Goal: Information Seeking & Learning: Find specific fact

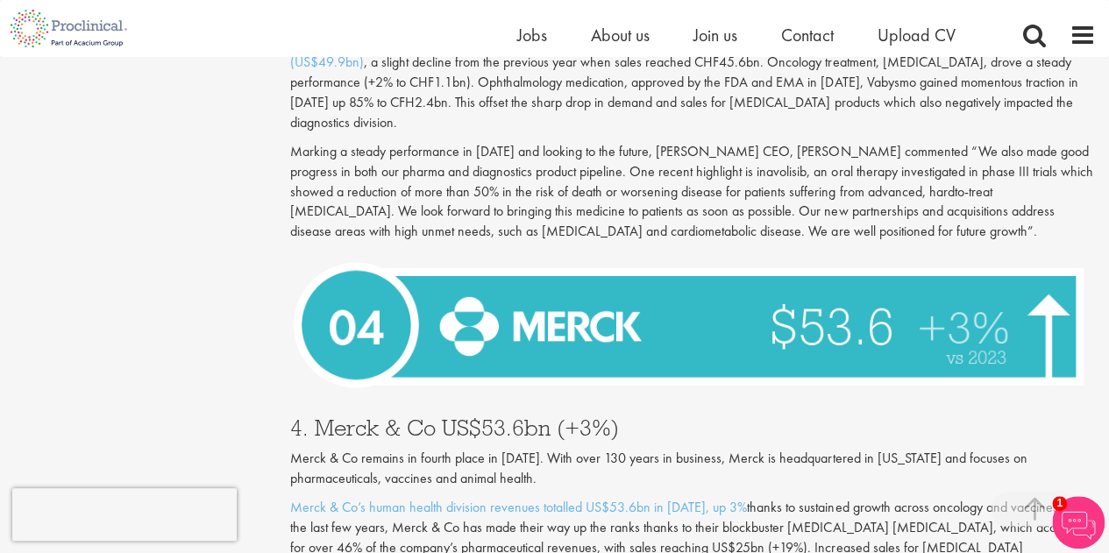
scroll to position [4560, 0]
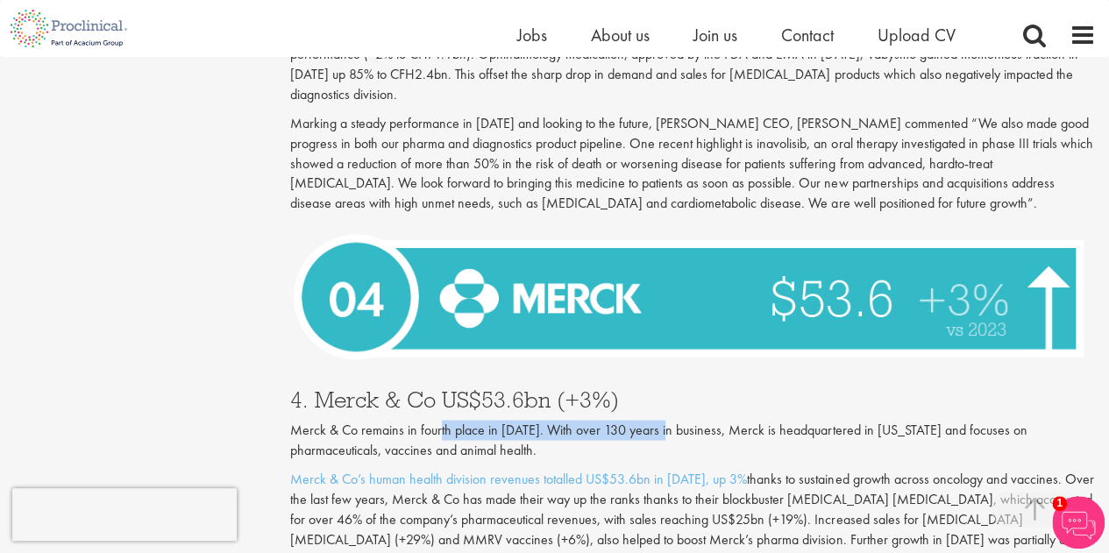
drag, startPoint x: 441, startPoint y: 371, endPoint x: 667, endPoint y: 367, distance: 226.3
click at [667, 420] on p "Merck & Co remains in fourth place in [DATE]. With over 130 years in business, …" at bounding box center [693, 440] width 806 height 40
click at [661, 420] on p "Merck & Co remains in fourth place in [DATE]. With over 130 years in business, …" at bounding box center [693, 440] width 806 height 40
click at [645, 420] on p "Merck & Co remains in fourth place in [DATE]. With over 130 years in business, …" at bounding box center [693, 440] width 806 height 40
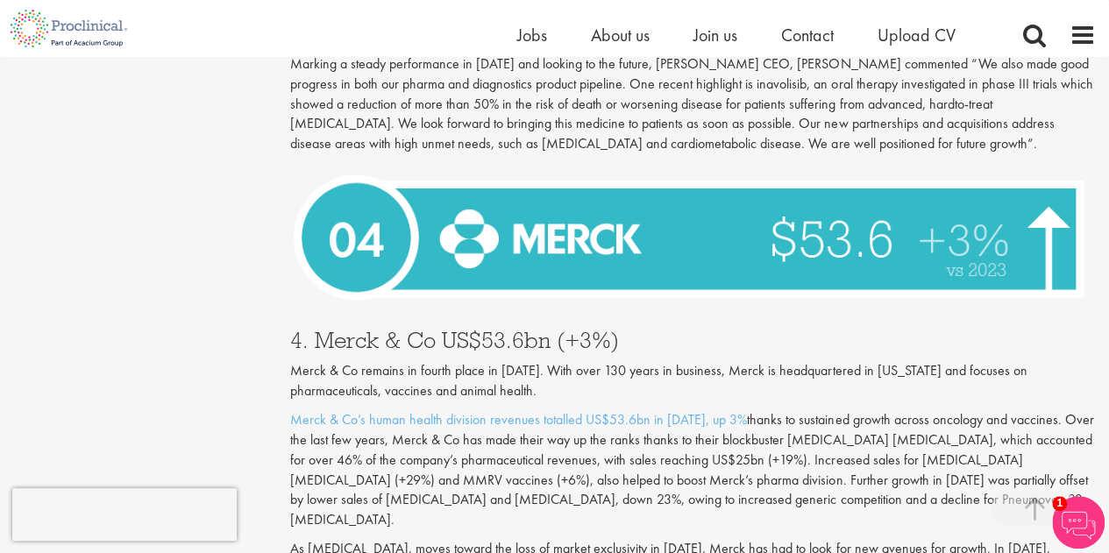
scroll to position [4647, 0]
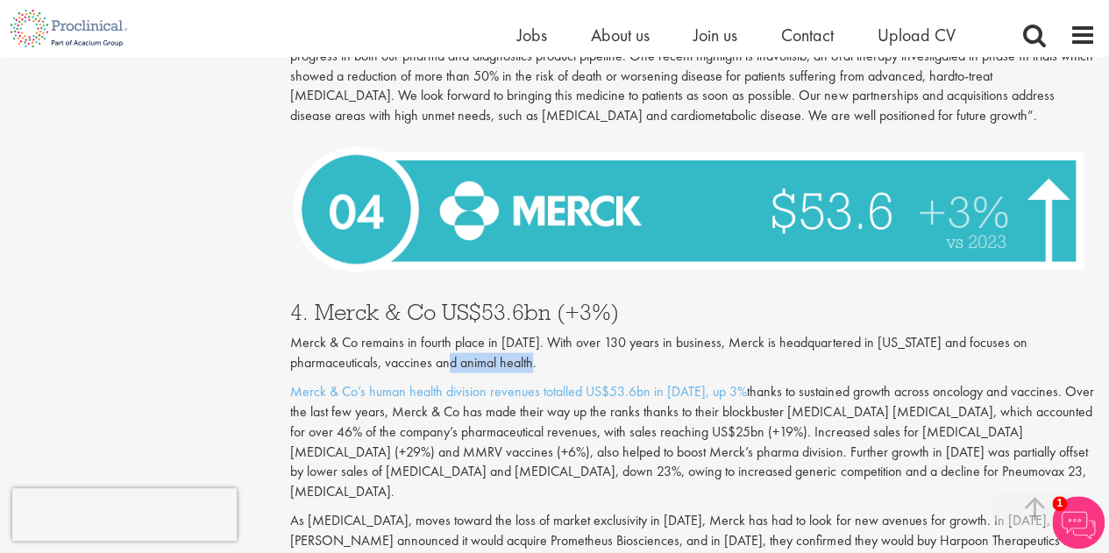
drag, startPoint x: 464, startPoint y: 296, endPoint x: 592, endPoint y: 301, distance: 128.1
click at [592, 332] on p "Merck & Co remains in fourth place in [DATE]. With over 130 years in business, …" at bounding box center [693, 352] width 806 height 40
drag, startPoint x: 768, startPoint y: 326, endPoint x: 835, endPoint y: 334, distance: 67.1
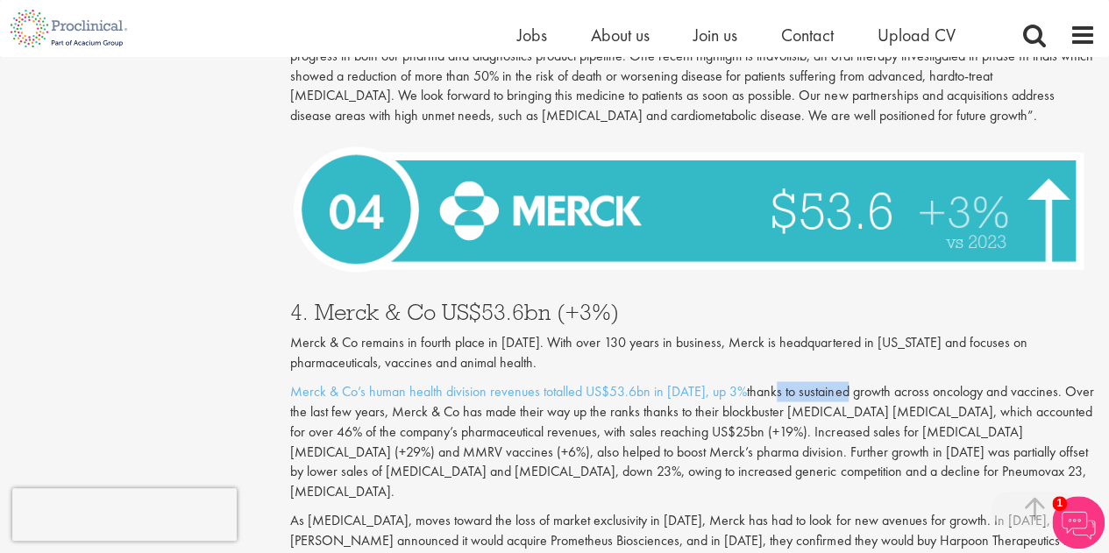
click at [835, 381] on p "Merck & Co’s human health division revenues totalled US$53.6bn in [DATE], up 3%…" at bounding box center [693, 441] width 806 height 120
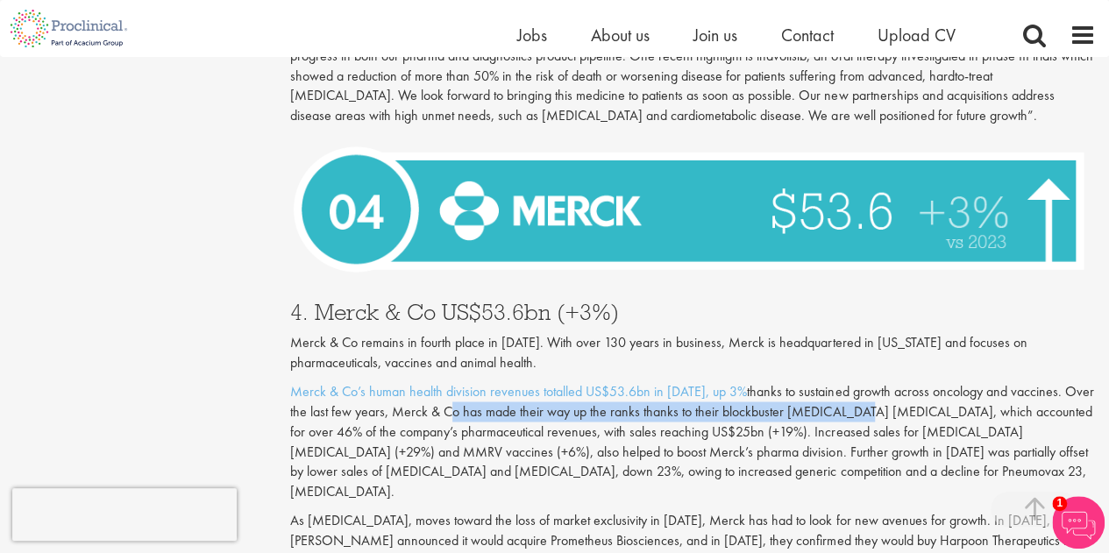
drag, startPoint x: 445, startPoint y: 352, endPoint x: 854, endPoint y: 353, distance: 408.6
click at [854, 381] on p "Merck & Co’s human health division revenues totalled US$53.6bn in [DATE], up 3%…" at bounding box center [693, 441] width 806 height 120
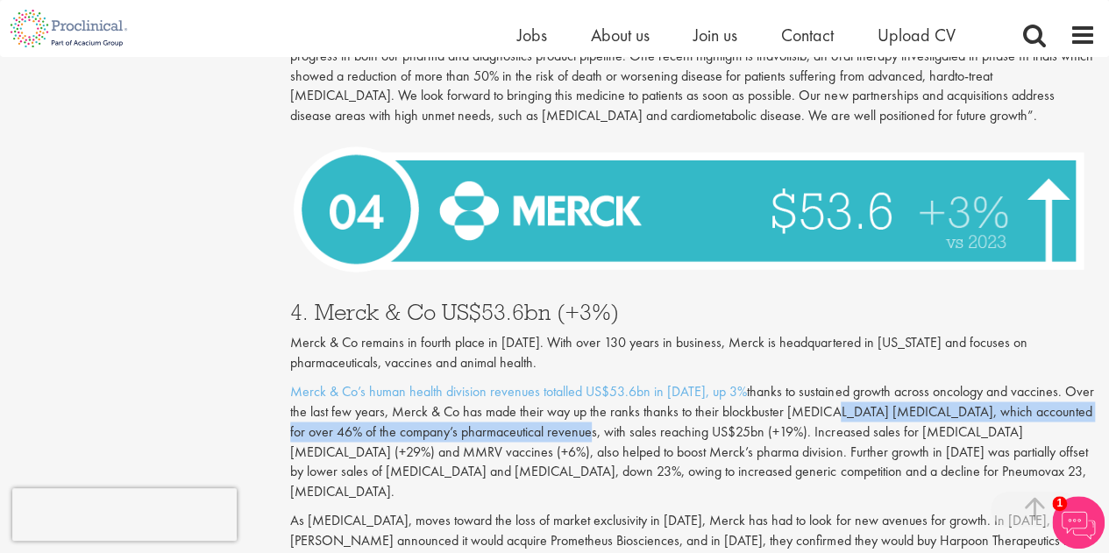
drag, startPoint x: 821, startPoint y: 349, endPoint x: 570, endPoint y: 366, distance: 251.3
click at [570, 381] on p "Merck & Co’s human health division revenues totalled US$53.6bn in [DATE], up 3%…" at bounding box center [693, 441] width 806 height 120
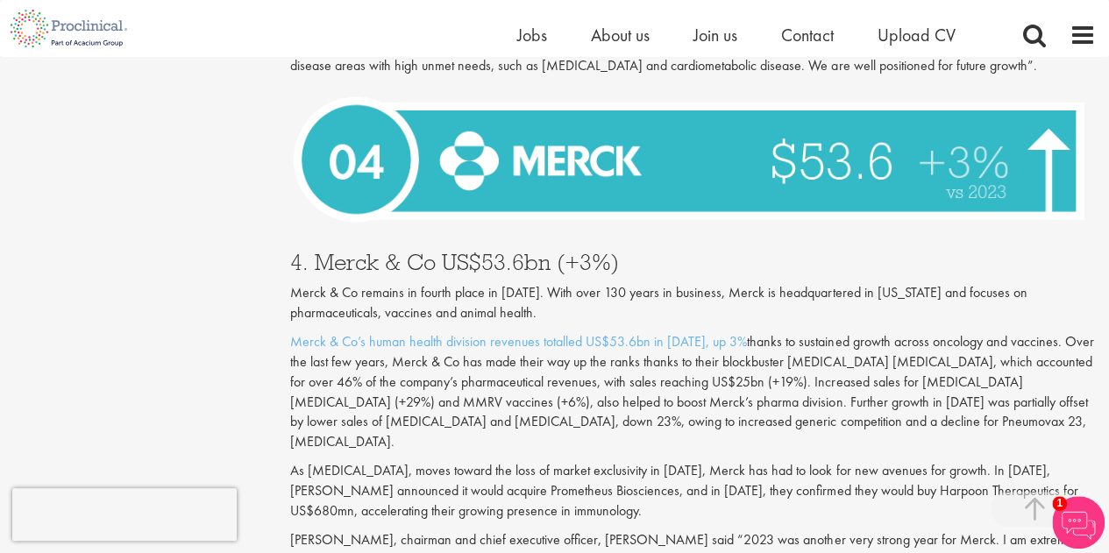
scroll to position [4735, 0]
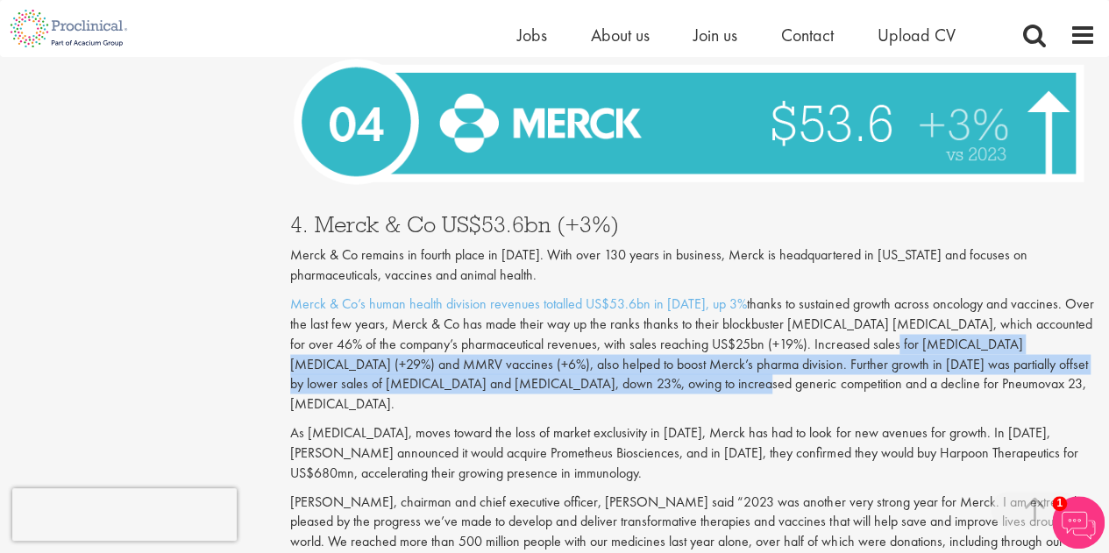
drag, startPoint x: 872, startPoint y: 289, endPoint x: 628, endPoint y: 324, distance: 247.0
click at [628, 324] on p "Merck & Co’s human health division revenues totalled US$53.6bn in [DATE], up 3%…" at bounding box center [693, 354] width 806 height 120
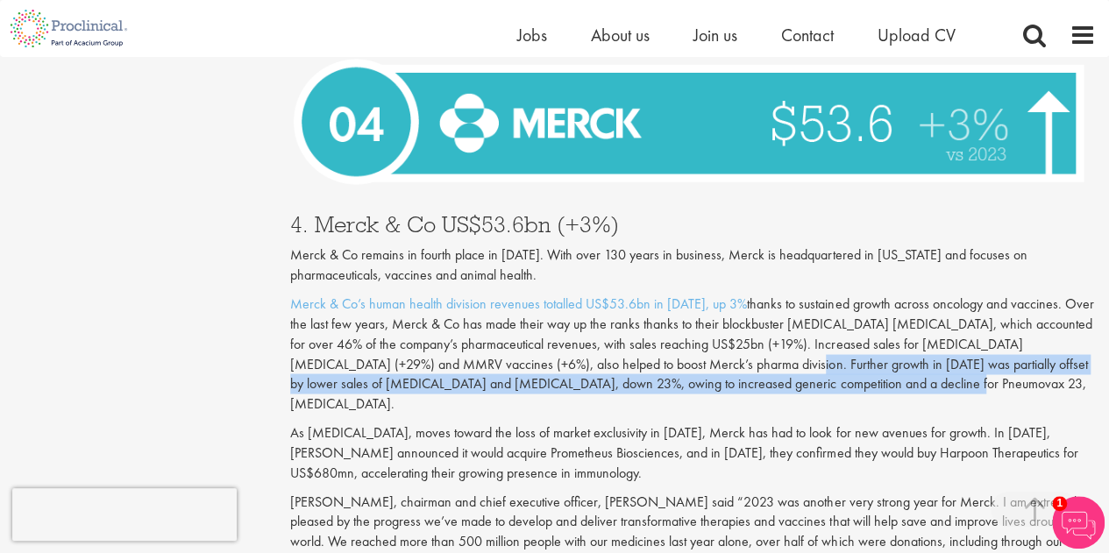
drag, startPoint x: 704, startPoint y: 307, endPoint x: 859, endPoint y: 329, distance: 156.7
click at [859, 329] on p "Merck & Co’s human health division revenues totalled US$53.6bn in [DATE], up 3%…" at bounding box center [693, 354] width 806 height 120
click at [831, 332] on p "Merck & Co’s human health division revenues totalled US$53.6bn in [DATE], up 3%…" at bounding box center [693, 354] width 806 height 120
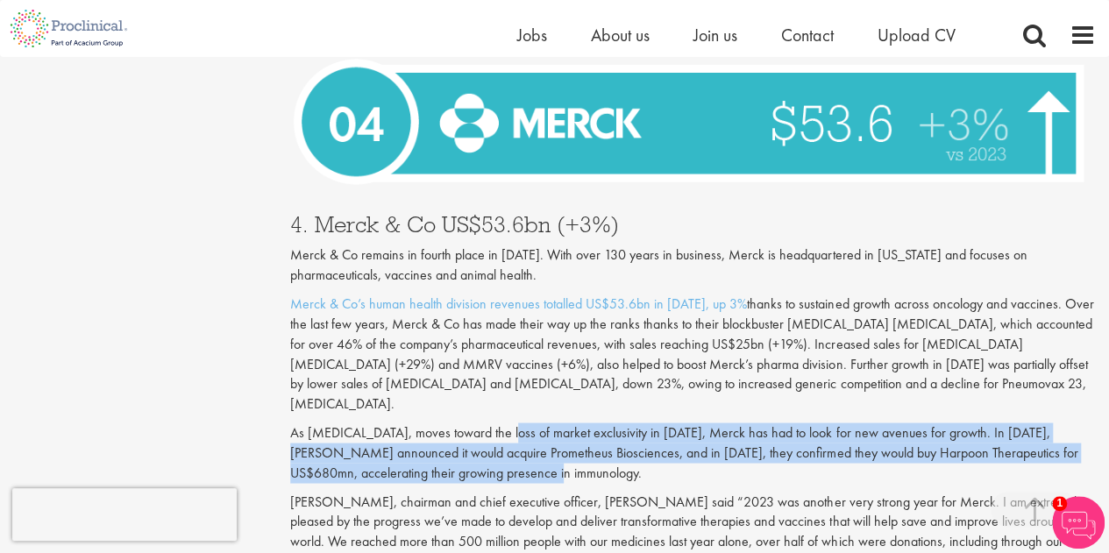
drag, startPoint x: 496, startPoint y: 341, endPoint x: 747, endPoint y: 389, distance: 255.4
click at [747, 389] on div "Merck & Co remains in fourth place in [DATE]. With over 130 years in business, …" at bounding box center [693, 364] width 806 height 238
click at [745, 423] on p "As [MEDICAL_DATA], moves toward the loss of market exclusivity in [DATE], Merck…" at bounding box center [693, 453] width 806 height 61
click at [744, 423] on p "As [MEDICAL_DATA], moves toward the loss of market exclusivity in [DATE], Merck…" at bounding box center [693, 453] width 806 height 61
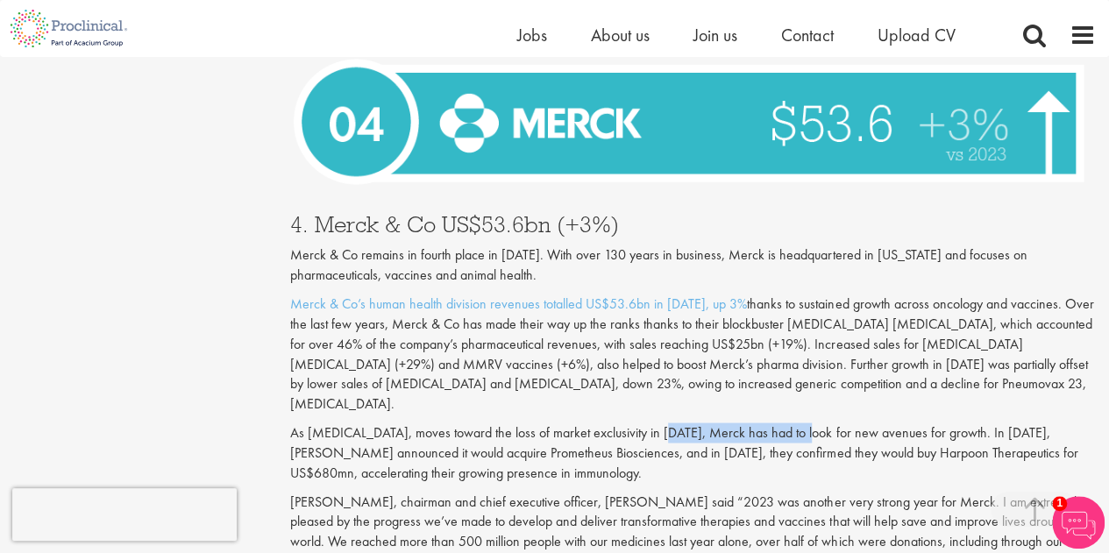
drag, startPoint x: 661, startPoint y: 353, endPoint x: 794, endPoint y: 356, distance: 133.3
click at [794, 423] on p "As [MEDICAL_DATA], moves toward the loss of market exclusivity in [DATE], Merck…" at bounding box center [693, 453] width 806 height 61
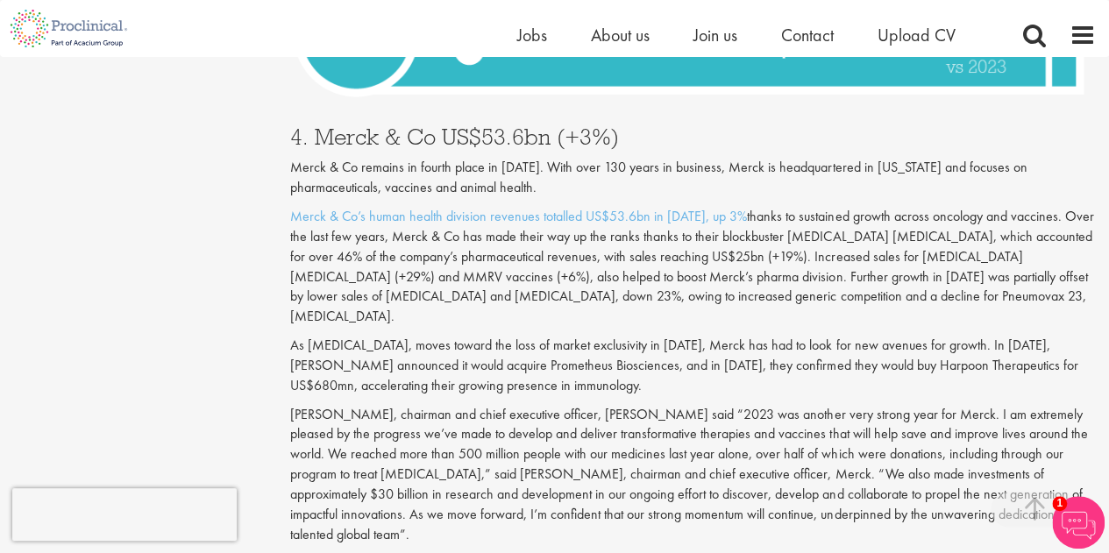
scroll to position [4823, 0]
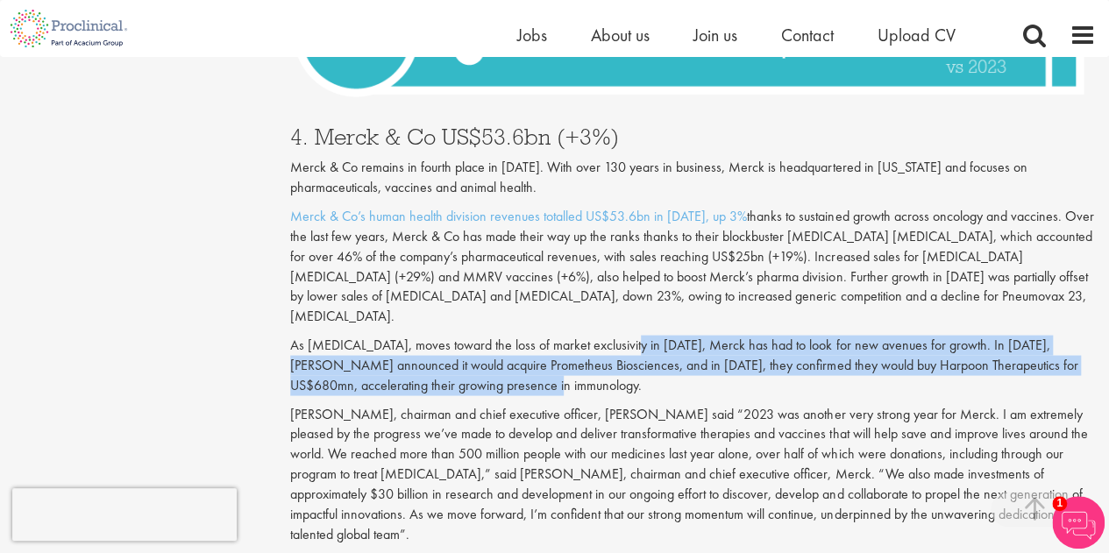
drag, startPoint x: 601, startPoint y: 299, endPoint x: 616, endPoint y: 274, distance: 28.7
click at [616, 335] on p "As [MEDICAL_DATA], moves toward the loss of market exclusivity in [DATE], Merck…" at bounding box center [693, 365] width 806 height 61
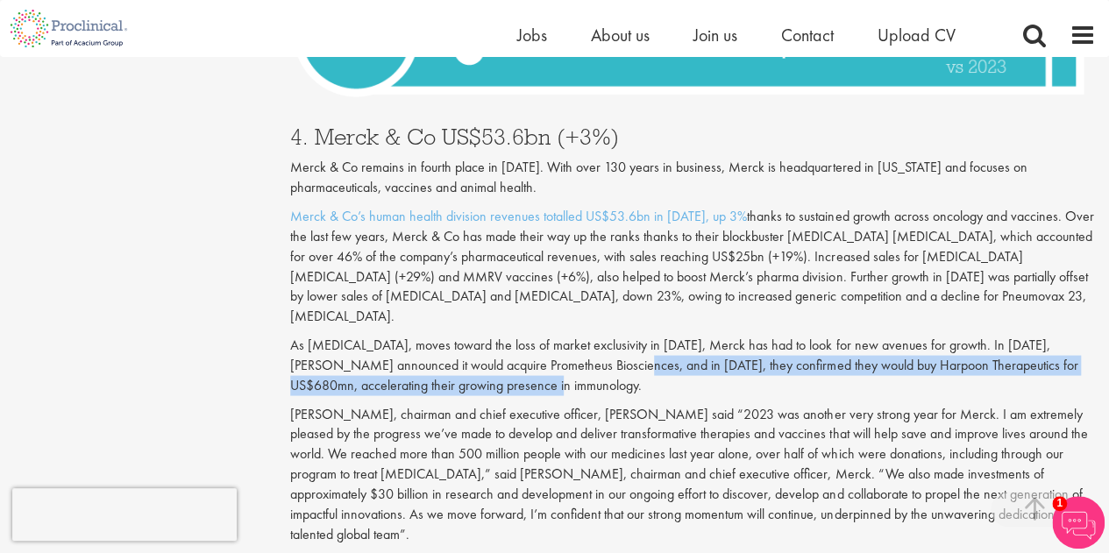
drag, startPoint x: 615, startPoint y: 287, endPoint x: 857, endPoint y: 303, distance: 242.5
click at [859, 335] on p "As [MEDICAL_DATA], moves toward the loss of market exclusivity in [DATE], Merck…" at bounding box center [693, 365] width 806 height 61
click at [856, 335] on p "As [MEDICAL_DATA], moves toward the loss of market exclusivity in [DATE], Merck…" at bounding box center [693, 365] width 806 height 61
click at [840, 335] on p "As [MEDICAL_DATA], moves toward the loss of market exclusivity in [DATE], Merck…" at bounding box center [693, 365] width 806 height 61
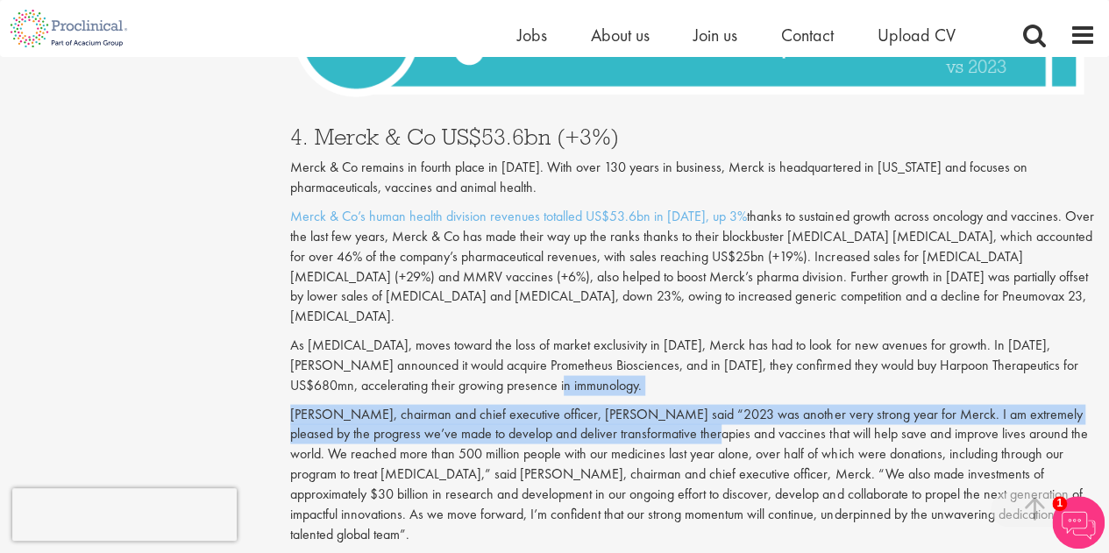
drag, startPoint x: 595, startPoint y: 315, endPoint x: 670, endPoint y: 361, distance: 88.6
click at [670, 361] on div "4. Merck & Co US$53.6bn (+3%) Merck & Co remains in fourth place in [DATE]. Wit…" at bounding box center [693, 330] width 832 height 445
click at [670, 404] on p "[PERSON_NAME], chairman and chief executive officer, [PERSON_NAME] said “2023 w…" at bounding box center [693, 474] width 806 height 140
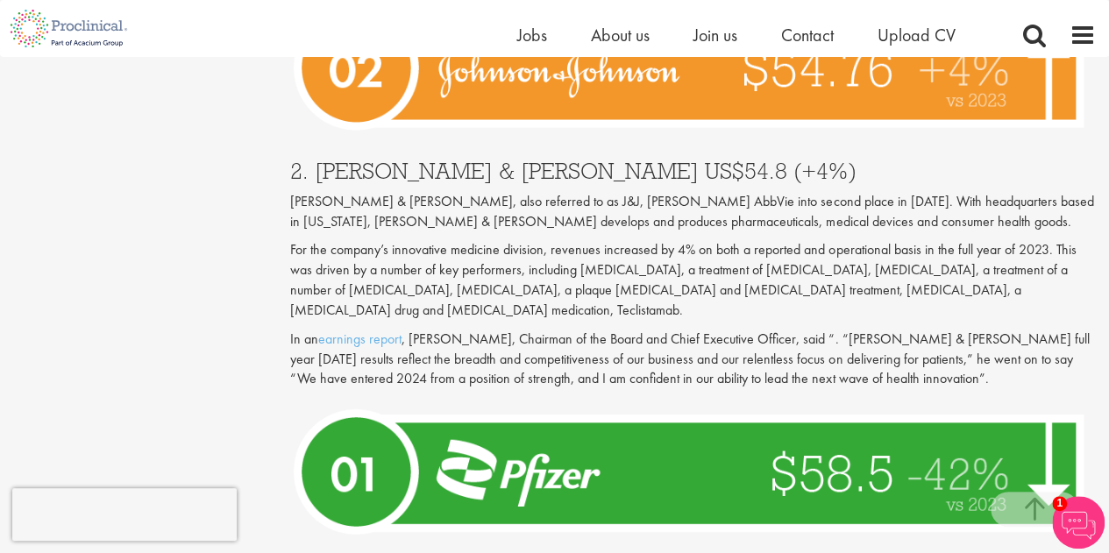
scroll to position [5612, 0]
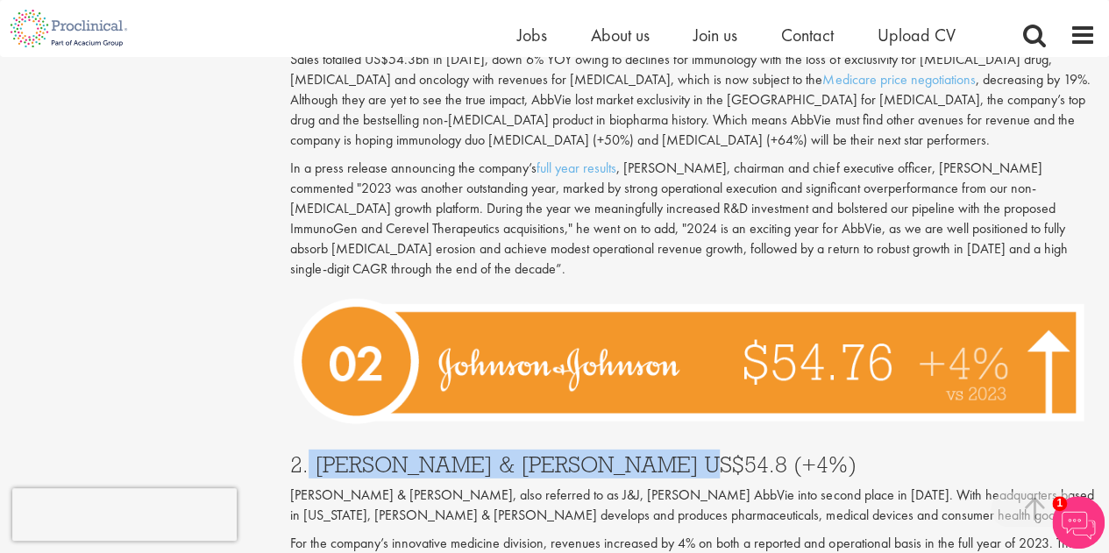
drag, startPoint x: 670, startPoint y: 339, endPoint x: 309, endPoint y: 328, distance: 361.4
click at [309, 436] on div "2. [PERSON_NAME] & [PERSON_NAME] US$54.8 (+4%) [PERSON_NAME] & [PERSON_NAME], a…" at bounding box center [693, 564] width 832 height 256
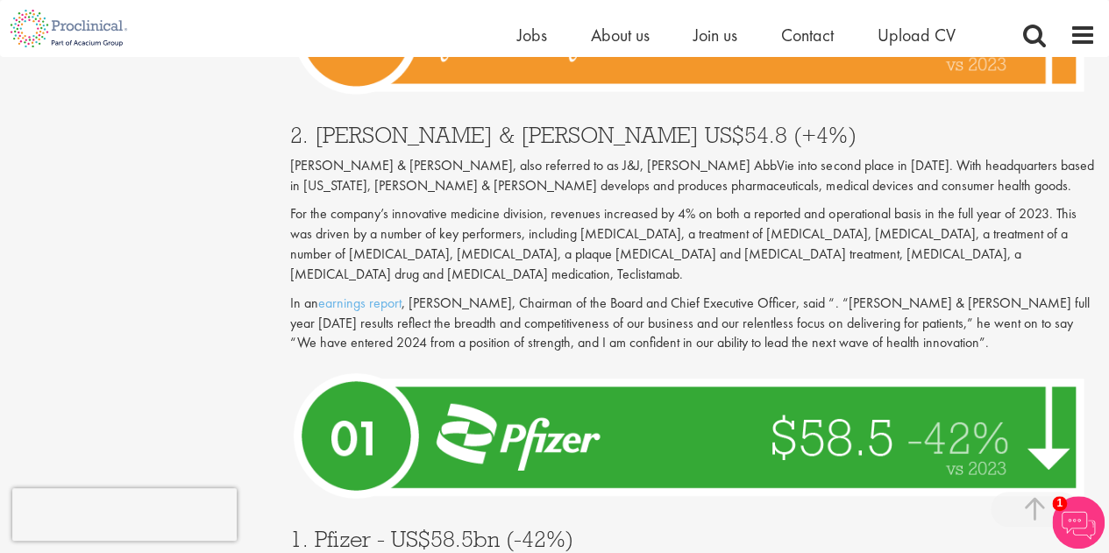
scroll to position [6138, 0]
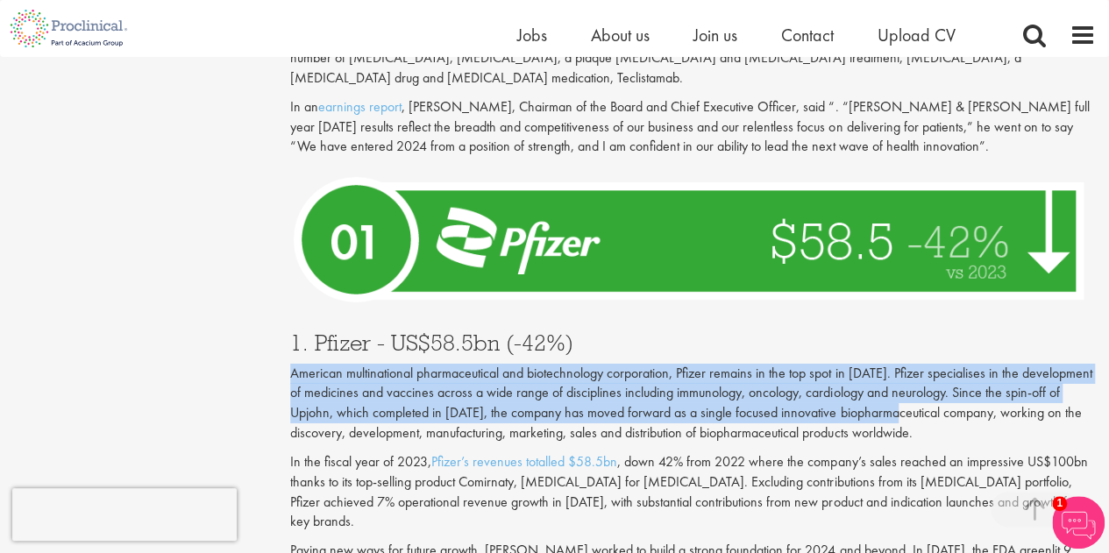
drag, startPoint x: 753, startPoint y: 219, endPoint x: 915, endPoint y: 299, distance: 180.8
click at [915, 314] on div "1. Pfizer - US$58.5bn (-42%) American multinational pharmaceutical and biotechn…" at bounding box center [693, 526] width 832 height 425
click at [915, 364] on p "American multinational pharmaceutical and biotechnology corporation, Pfizer rem…" at bounding box center [693, 404] width 806 height 80
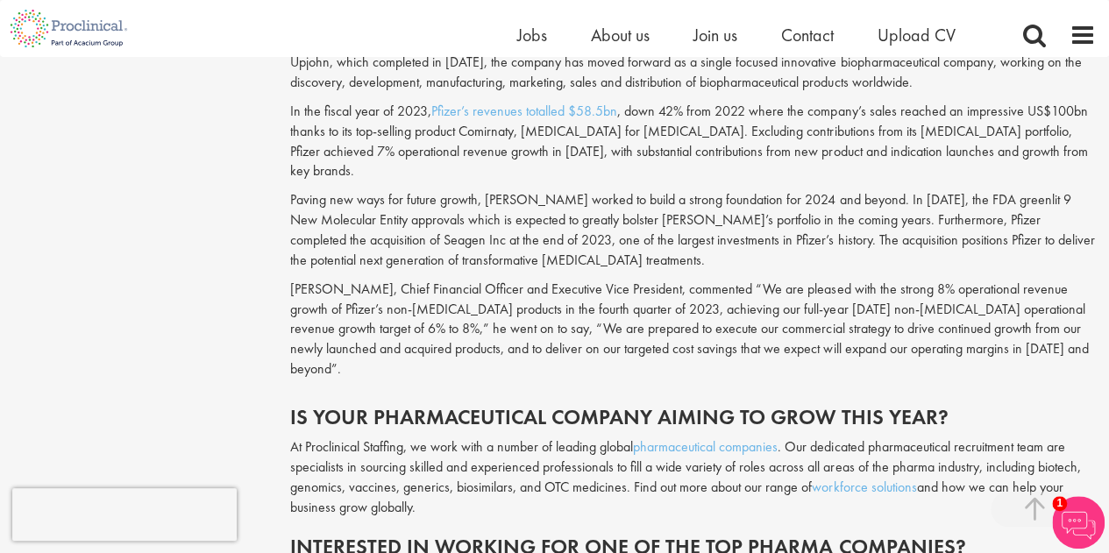
scroll to position [6226, 0]
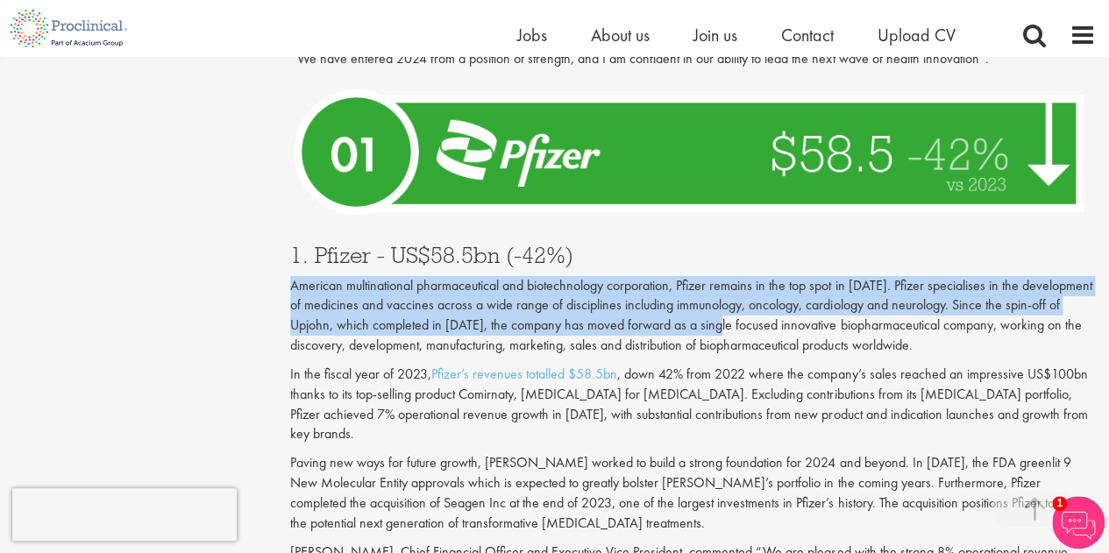
drag, startPoint x: 682, startPoint y: 144, endPoint x: 730, endPoint y: 210, distance: 81.0
click at [730, 226] on div "1. Pfizer - US$58.5bn (-42%) American multinational pharmaceutical and biotechn…" at bounding box center [693, 438] width 832 height 425
click at [730, 276] on p "American multinational pharmaceutical and biotechnology corporation, Pfizer rem…" at bounding box center [693, 316] width 806 height 80
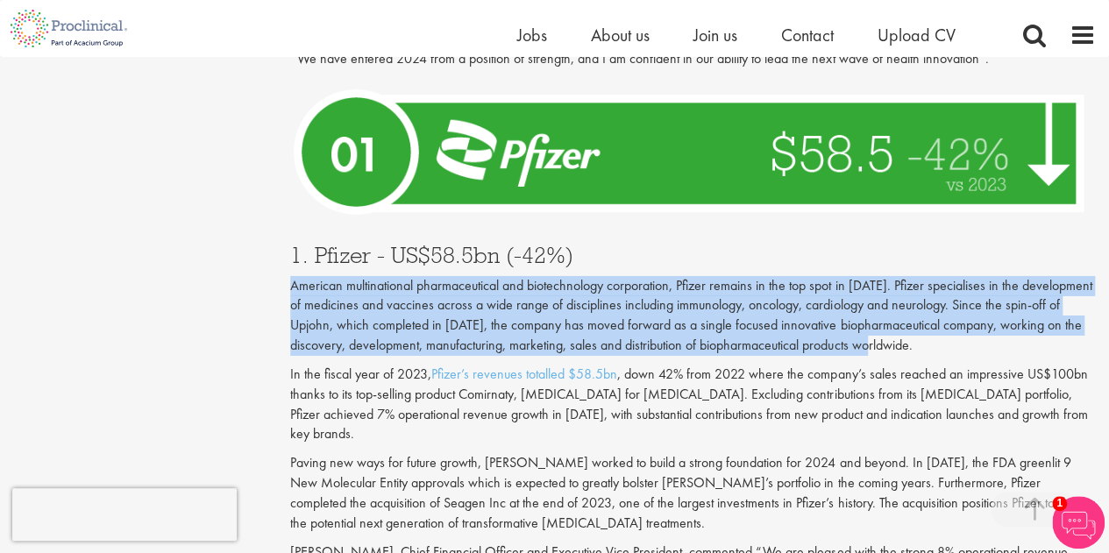
drag, startPoint x: 792, startPoint y: 145, endPoint x: 896, endPoint y: 222, distance: 129.8
click at [896, 226] on div "1. Pfizer - US$58.5bn (-42%) American multinational pharmaceutical and biotechn…" at bounding box center [693, 438] width 832 height 425
click at [896, 276] on p "American multinational pharmaceutical and biotechnology corporation, Pfizer rem…" at bounding box center [693, 316] width 806 height 80
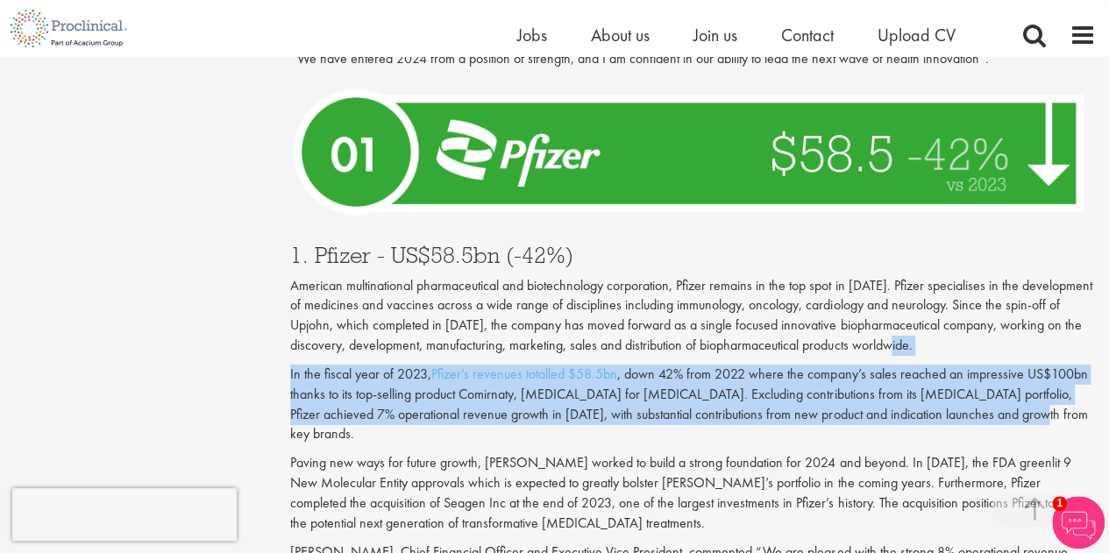
drag, startPoint x: 959, startPoint y: 234, endPoint x: 1084, endPoint y: 295, distance: 138.4
click at [1084, 295] on div "1. Pfizer - US$58.5bn (-42%) American multinational pharmaceutical and biotechn…" at bounding box center [693, 438] width 832 height 425
click at [1057, 365] on p "In the fiscal year of 2023, Pfizer’s revenues totalled $58.5bn , down 42% from …" at bounding box center [693, 405] width 806 height 80
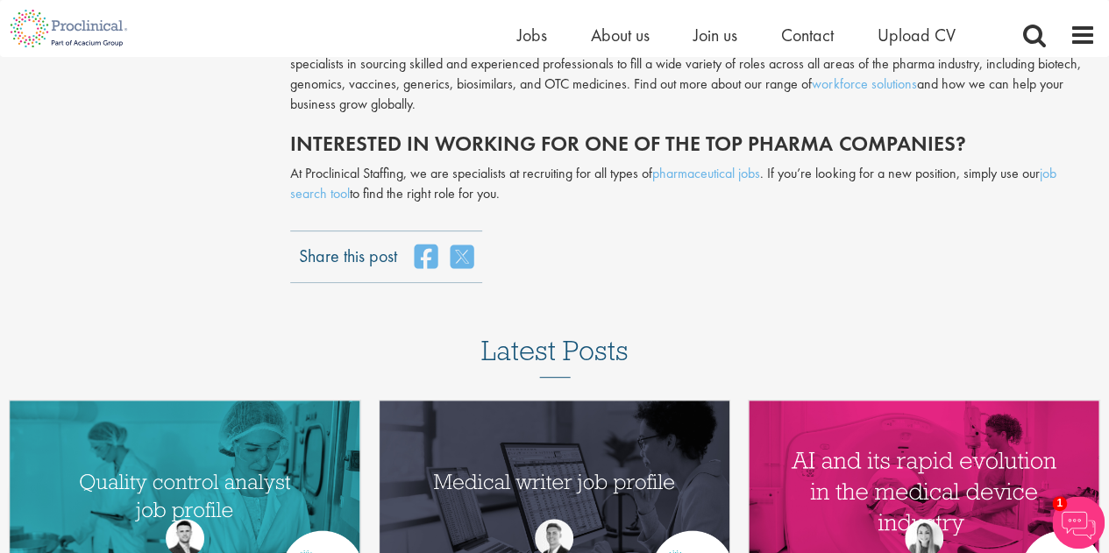
scroll to position [7103, 0]
